Goal: Information Seeking & Learning: Learn about a topic

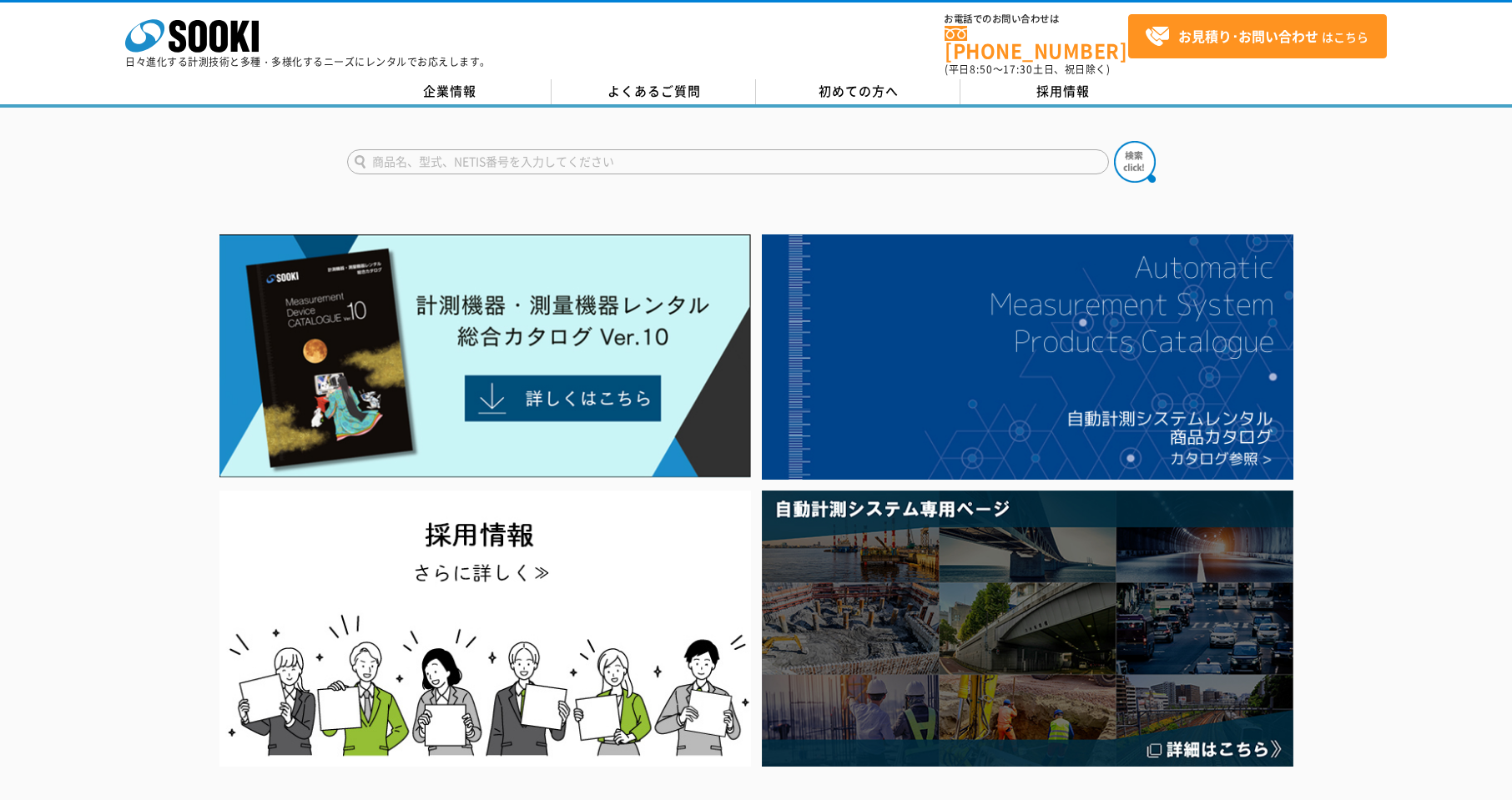
click at [588, 169] on form at bounding box center [756, 164] width 818 height 46
click at [586, 163] on form at bounding box center [756, 164] width 818 height 46
click at [585, 162] on input "text" at bounding box center [727, 162] width 762 height 25
type input "みまわり"
click at [1126, 141] on img at bounding box center [1134, 162] width 41 height 41
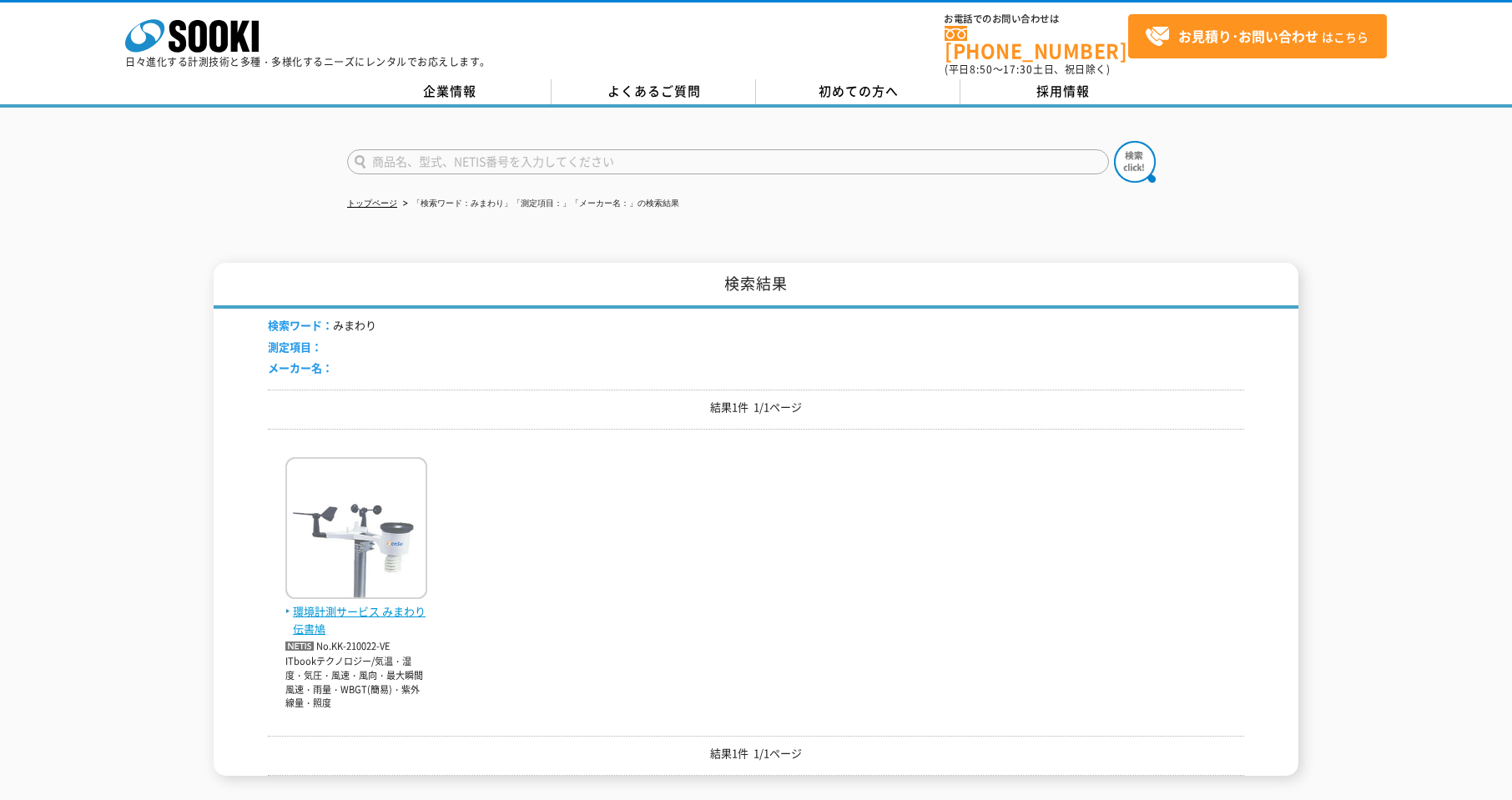
click at [348, 539] on img at bounding box center [356, 530] width 142 height 146
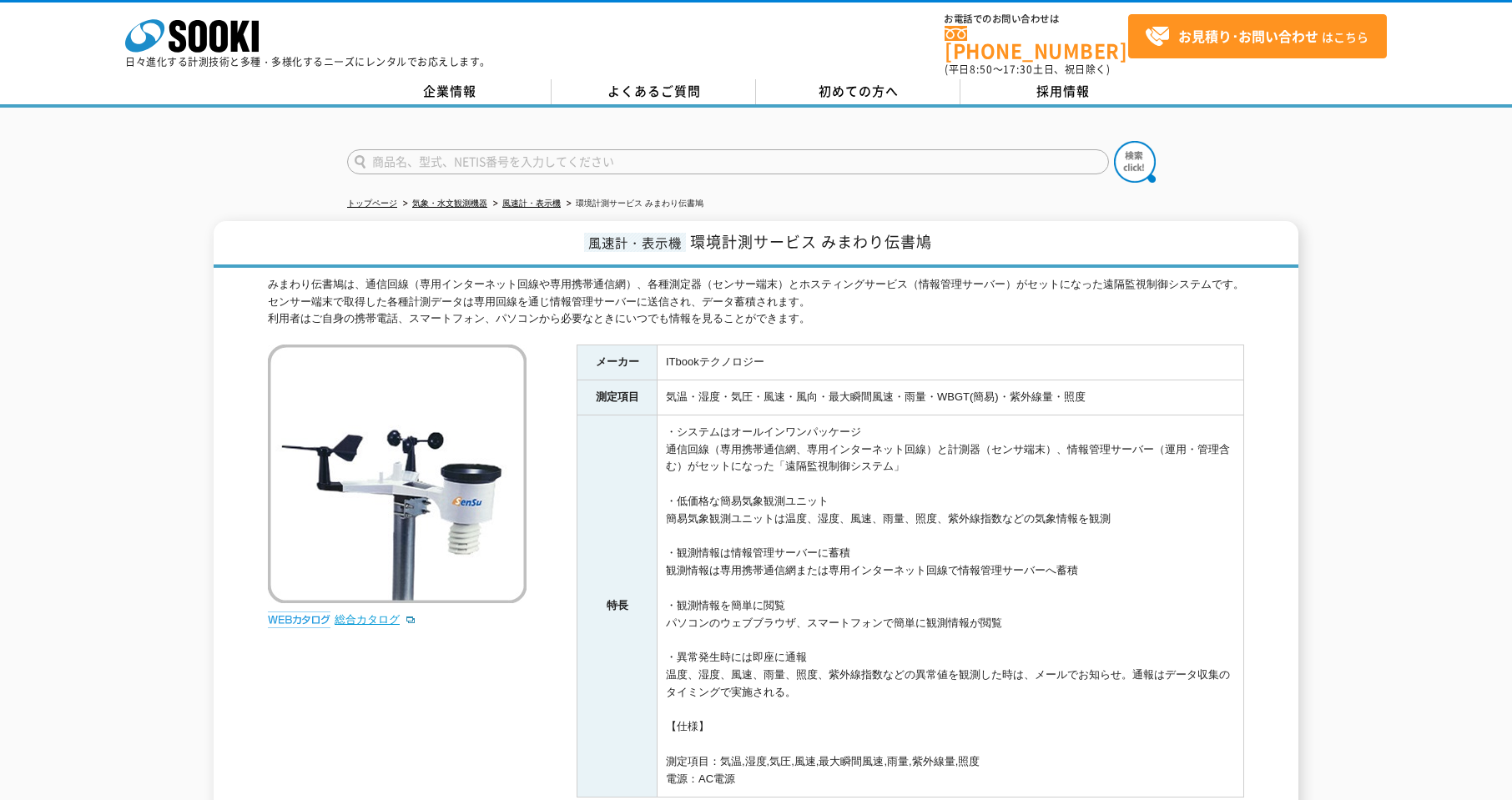
click at [362, 613] on link "総合カタログ" at bounding box center [375, 619] width 82 height 13
